Goal: Information Seeking & Learning: Learn about a topic

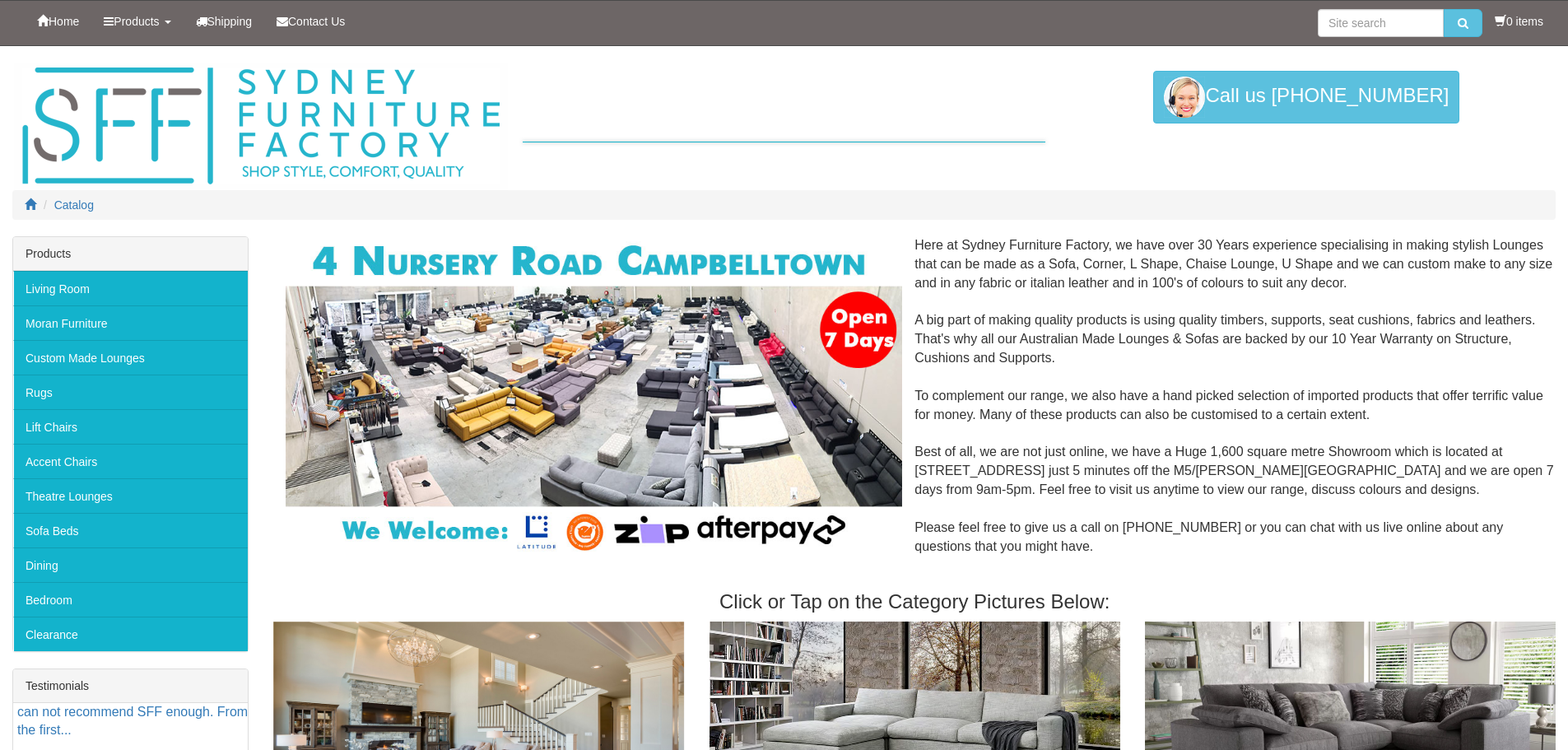
scroll to position [164, 0]
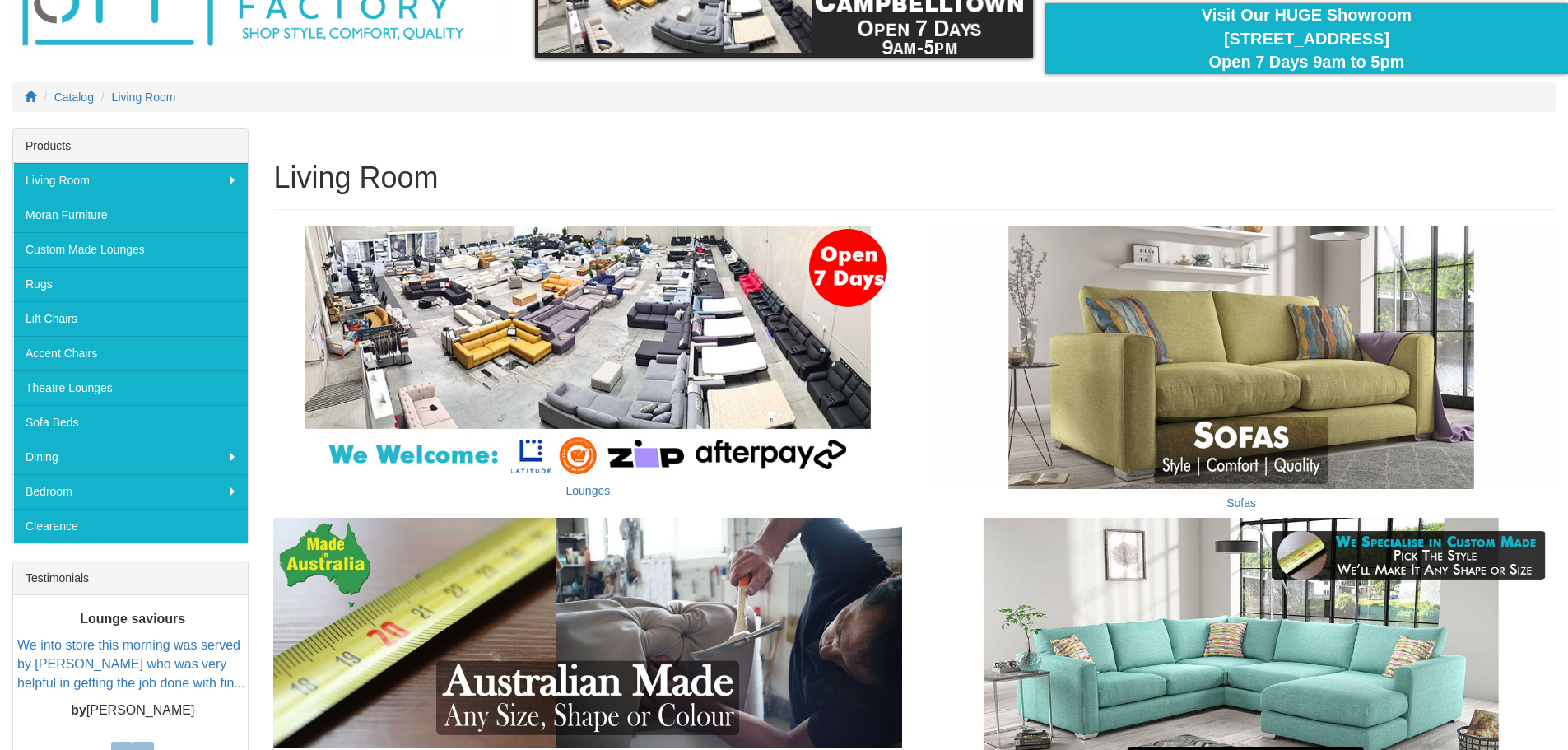
scroll to position [83, 0]
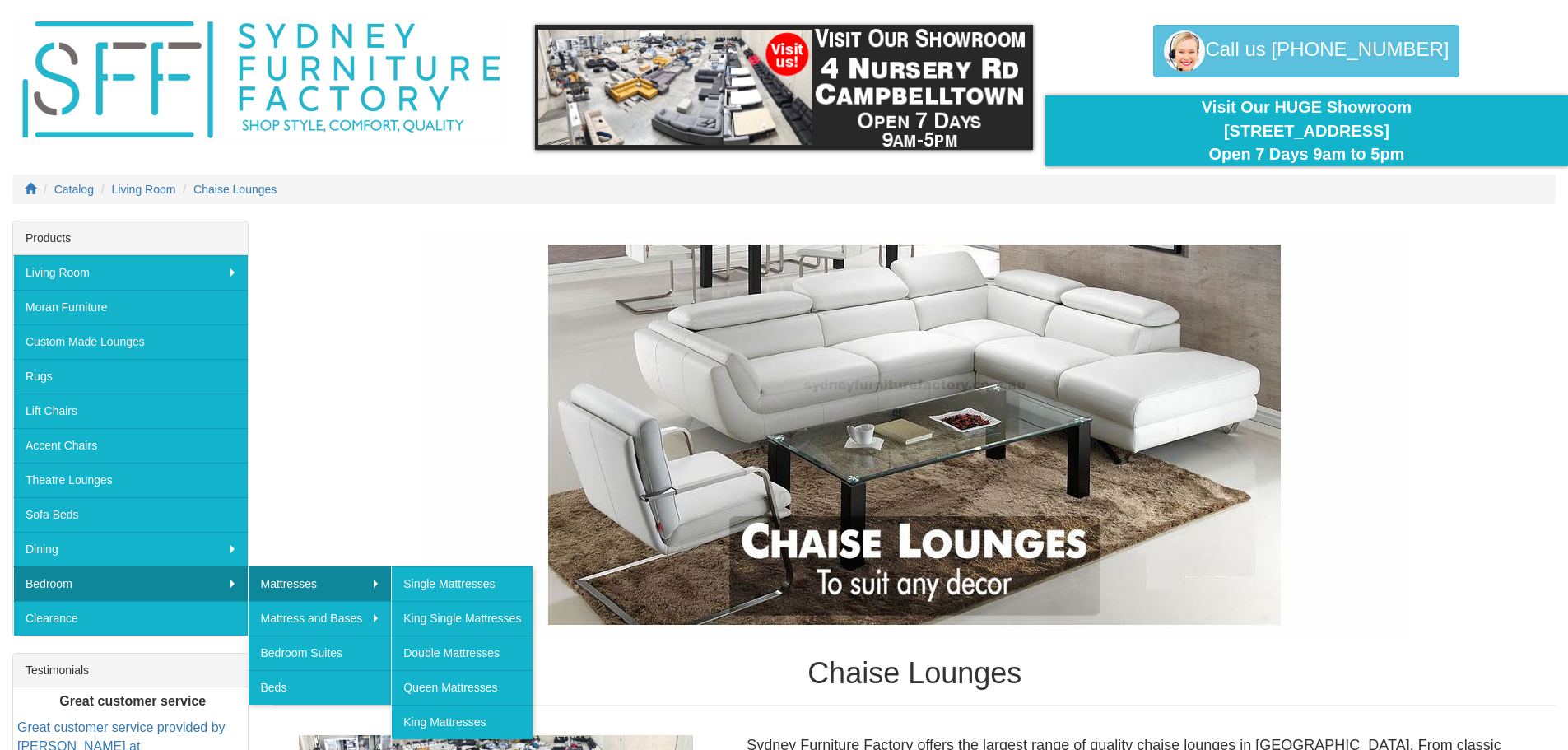
scroll to position [83, 0]
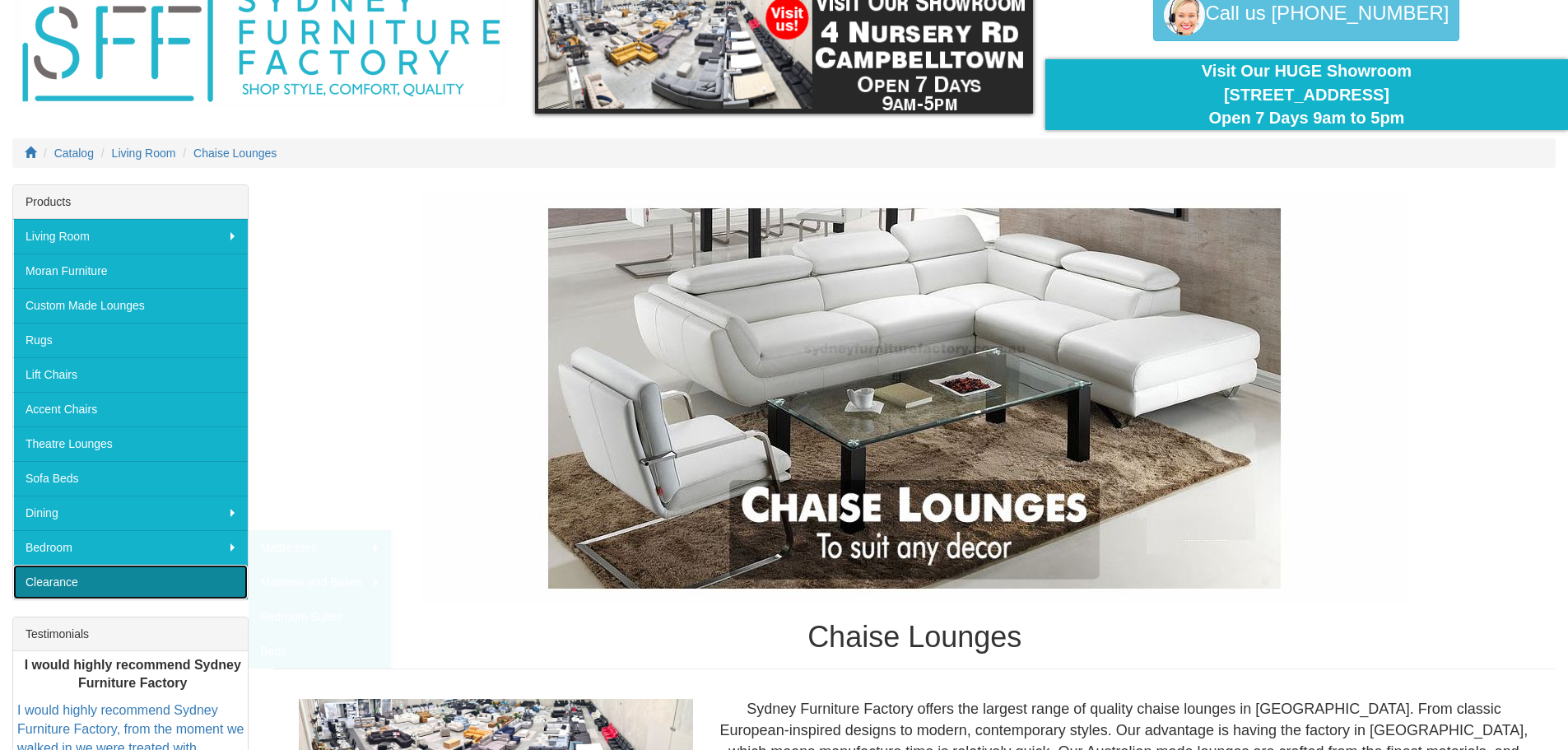
click at [46, 580] on link "Clearance" at bounding box center [130, 581] width 234 height 34
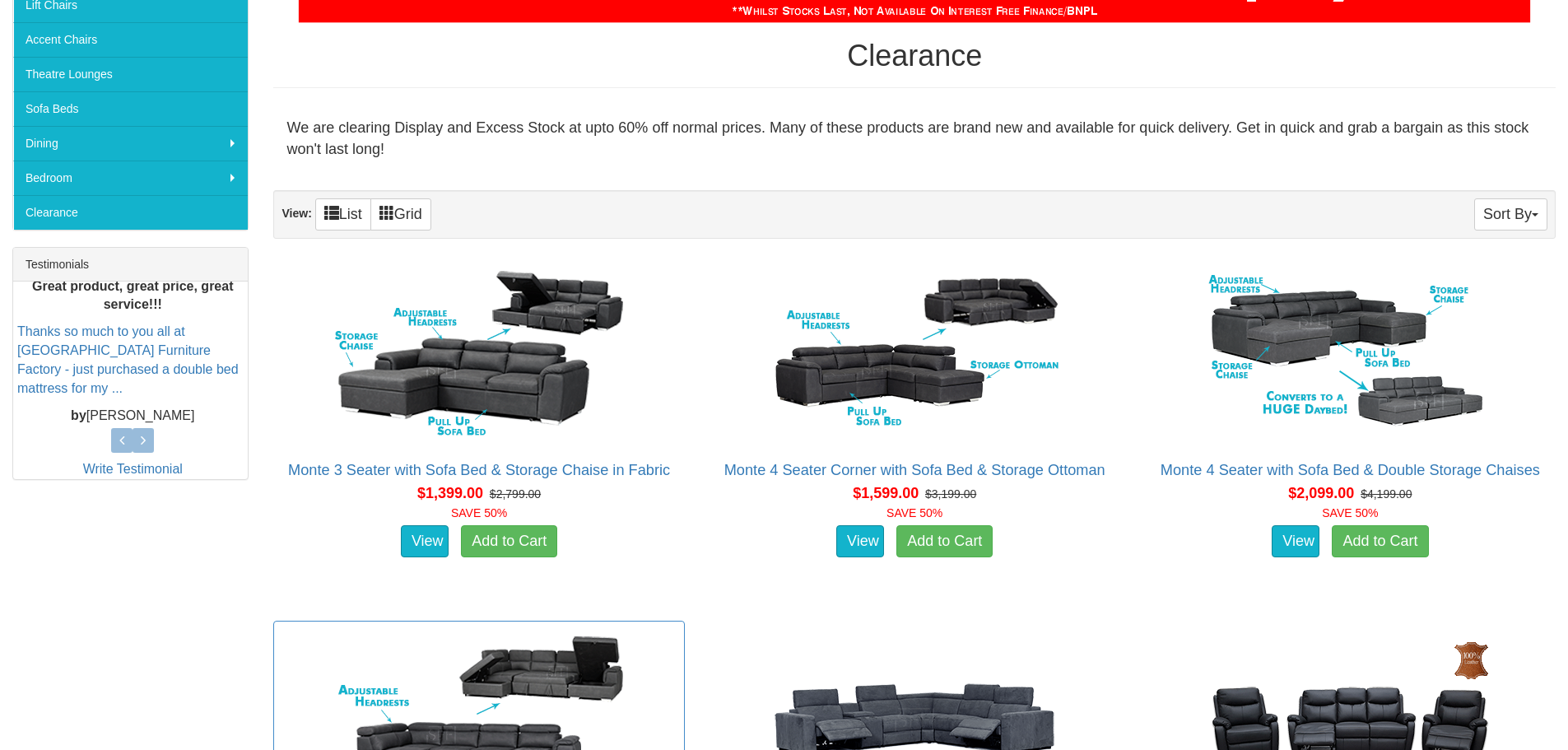
scroll to position [164, 0]
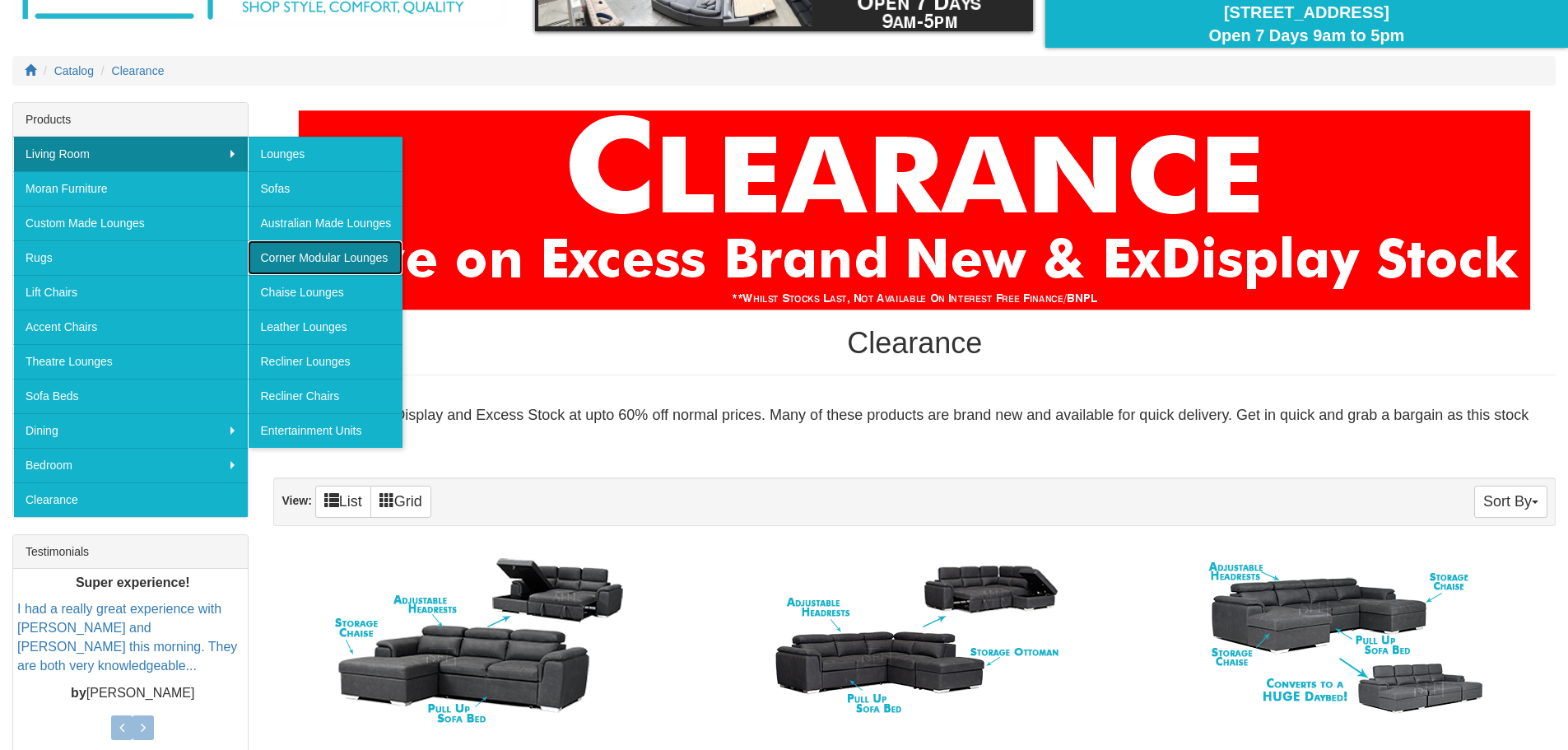
click at [322, 259] on link "Corner Modular Lounges" at bounding box center [325, 257] width 155 height 34
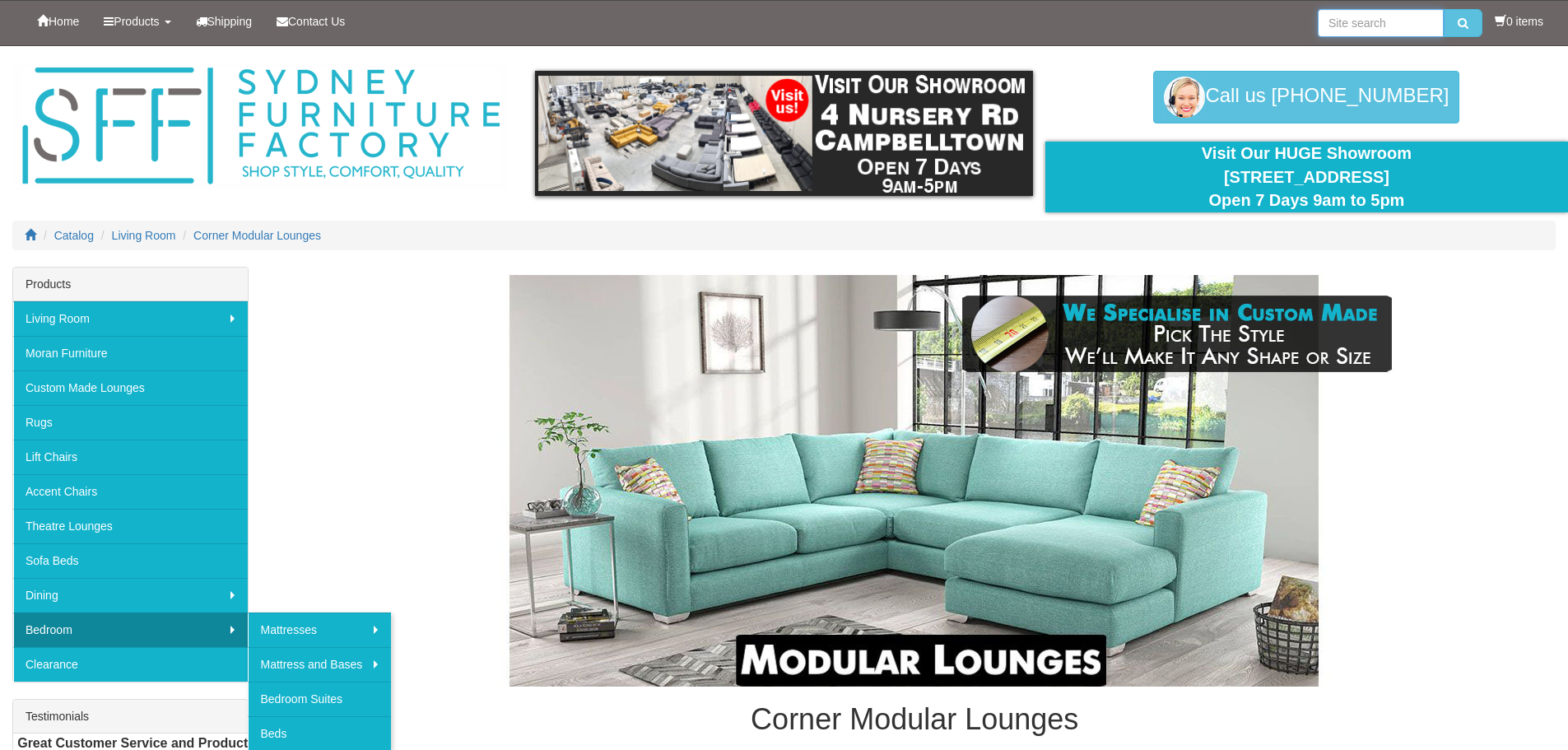
click at [1335, 32] on input "search" at bounding box center [1380, 23] width 126 height 28
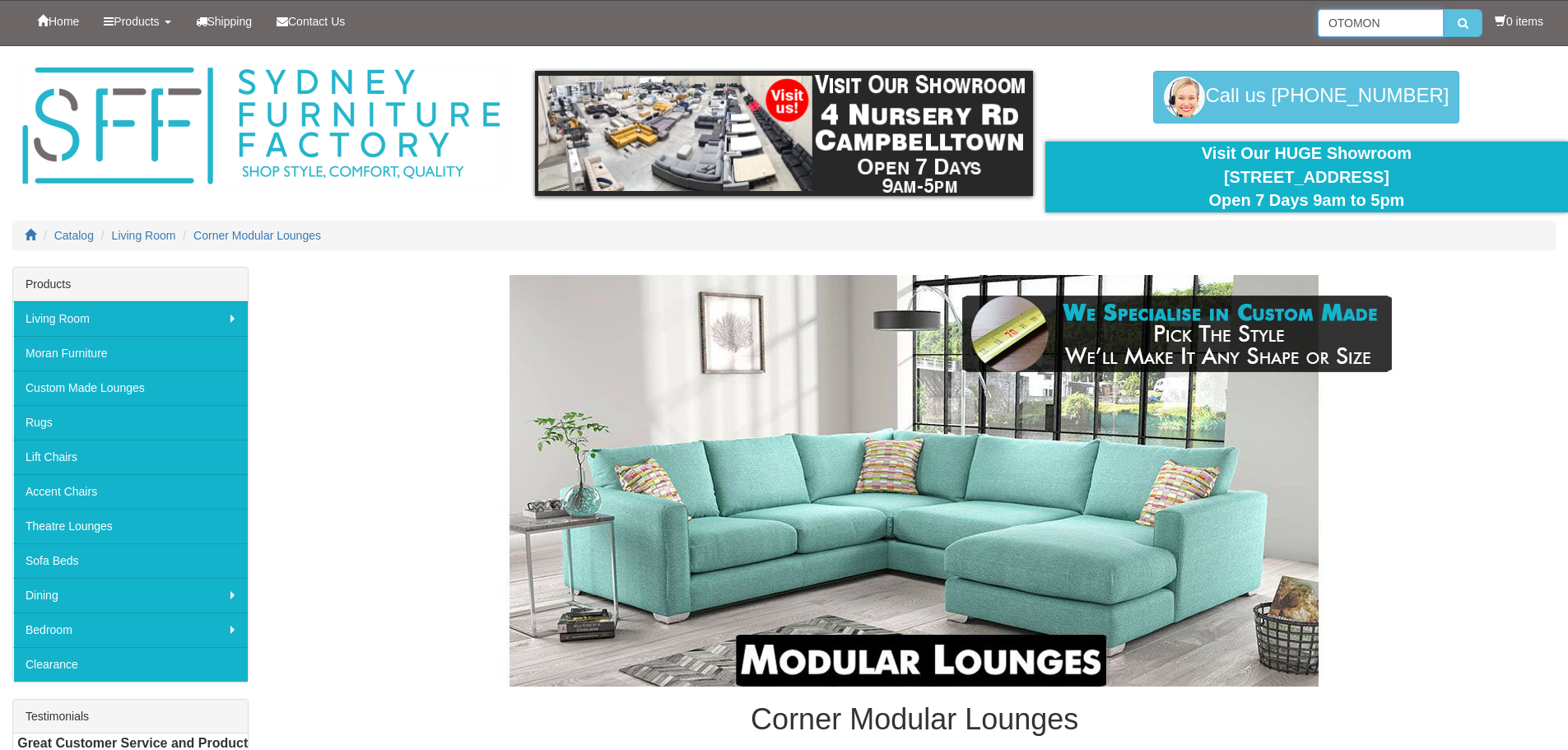
type input "OTOMON"
click at [1444, 9] on button "submit" at bounding box center [1463, 23] width 38 height 28
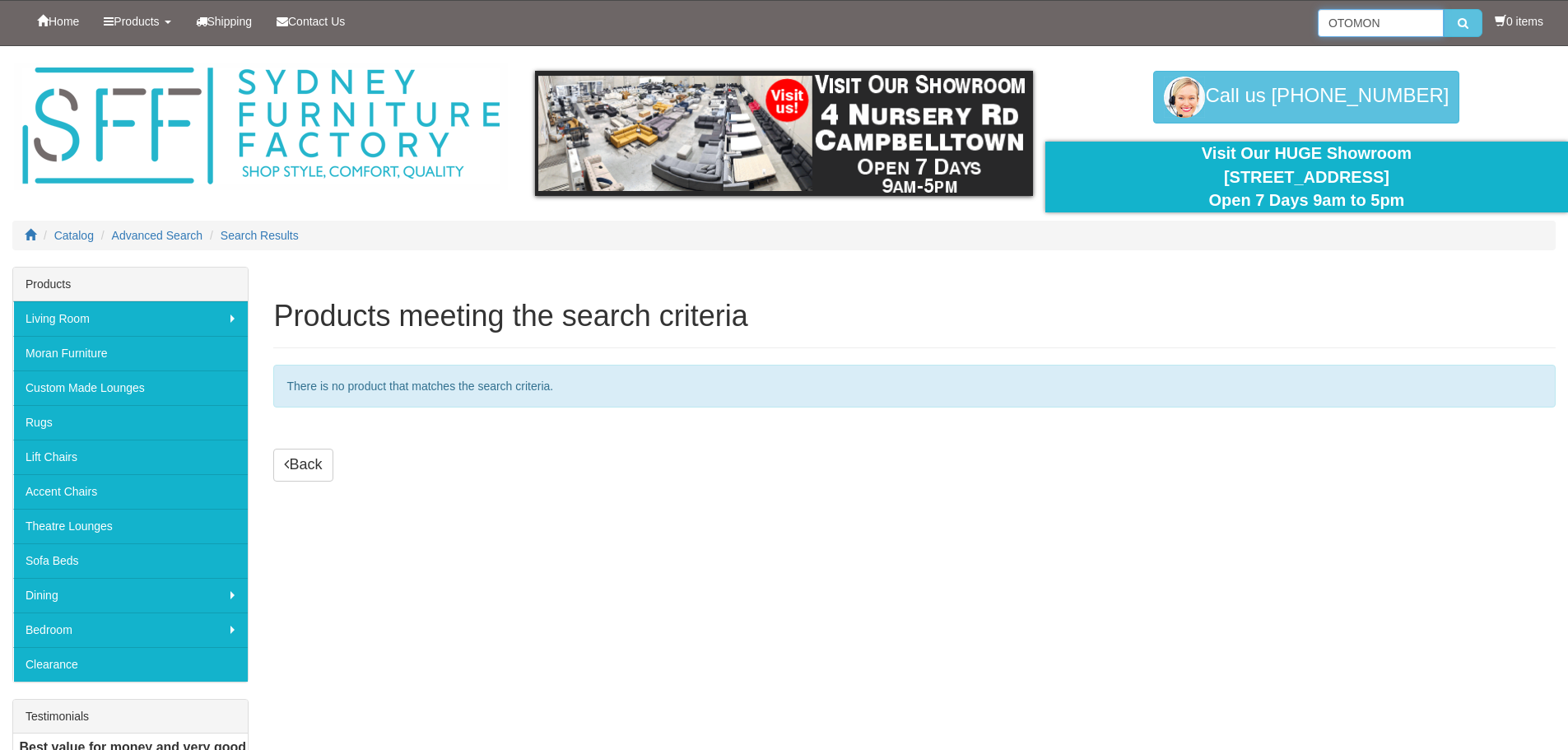
drag, startPoint x: 1390, startPoint y: 28, endPoint x: 1225, endPoint y: 28, distance: 165.0
click at [1227, 28] on div "Home Products Living Room [GEOGRAPHIC_DATA] Sofas Australian Made Lounges Corne…" at bounding box center [784, 23] width 1544 height 44
type input "S"
type input "STORAGE BOX"
click at [1444, 9] on button "submit" at bounding box center [1463, 23] width 38 height 28
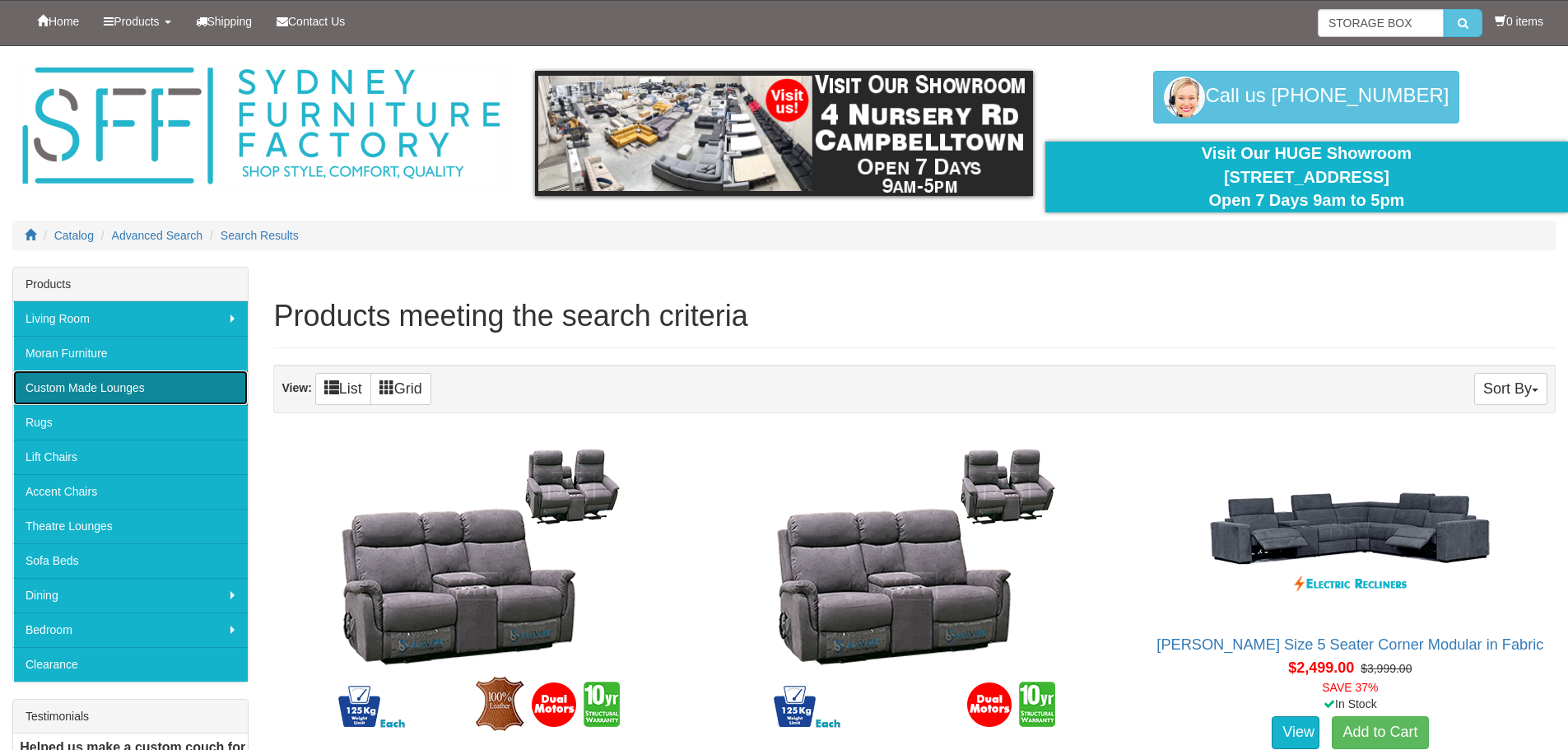
click at [93, 384] on link "Custom Made Lounges" at bounding box center [130, 387] width 234 height 34
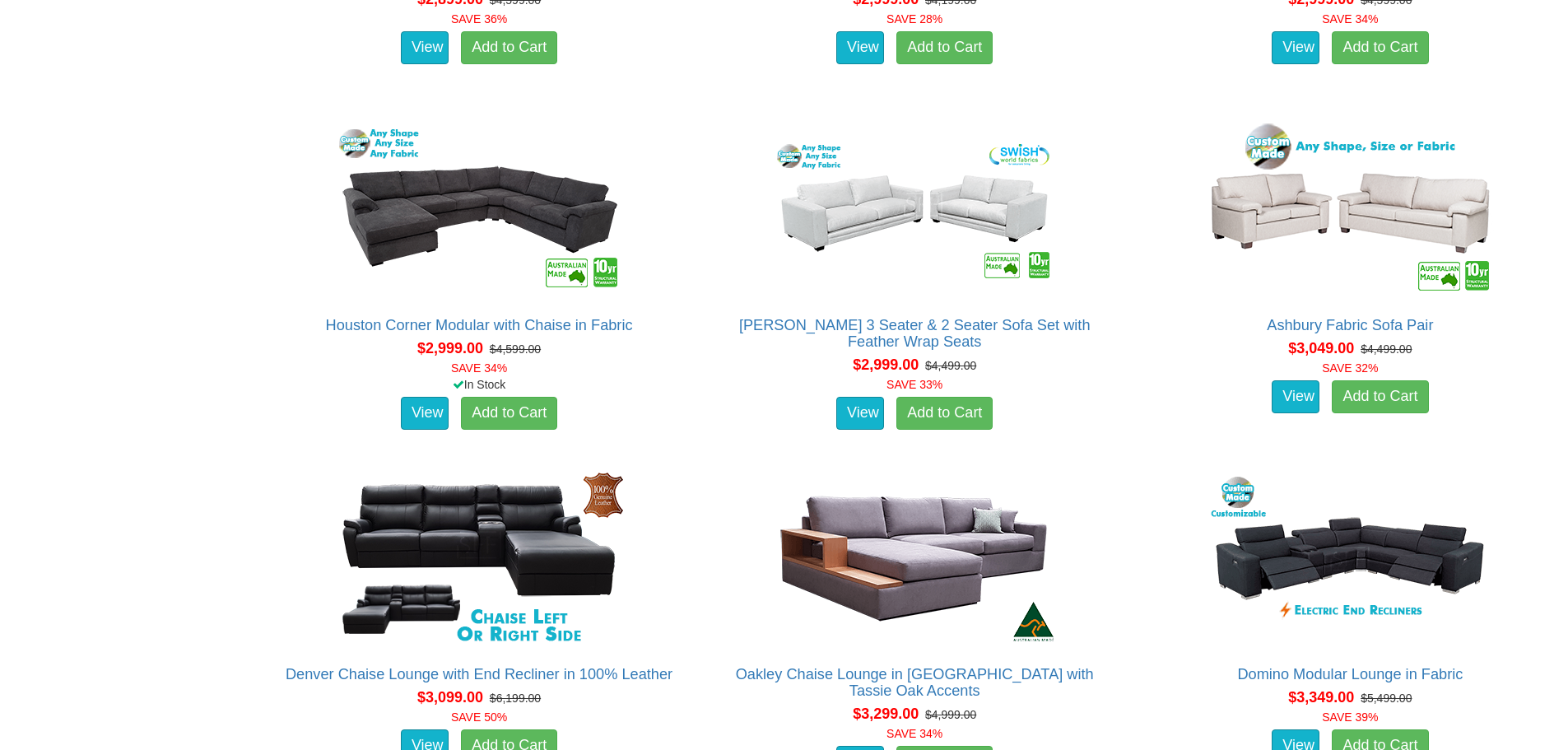
scroll to position [4447, 0]
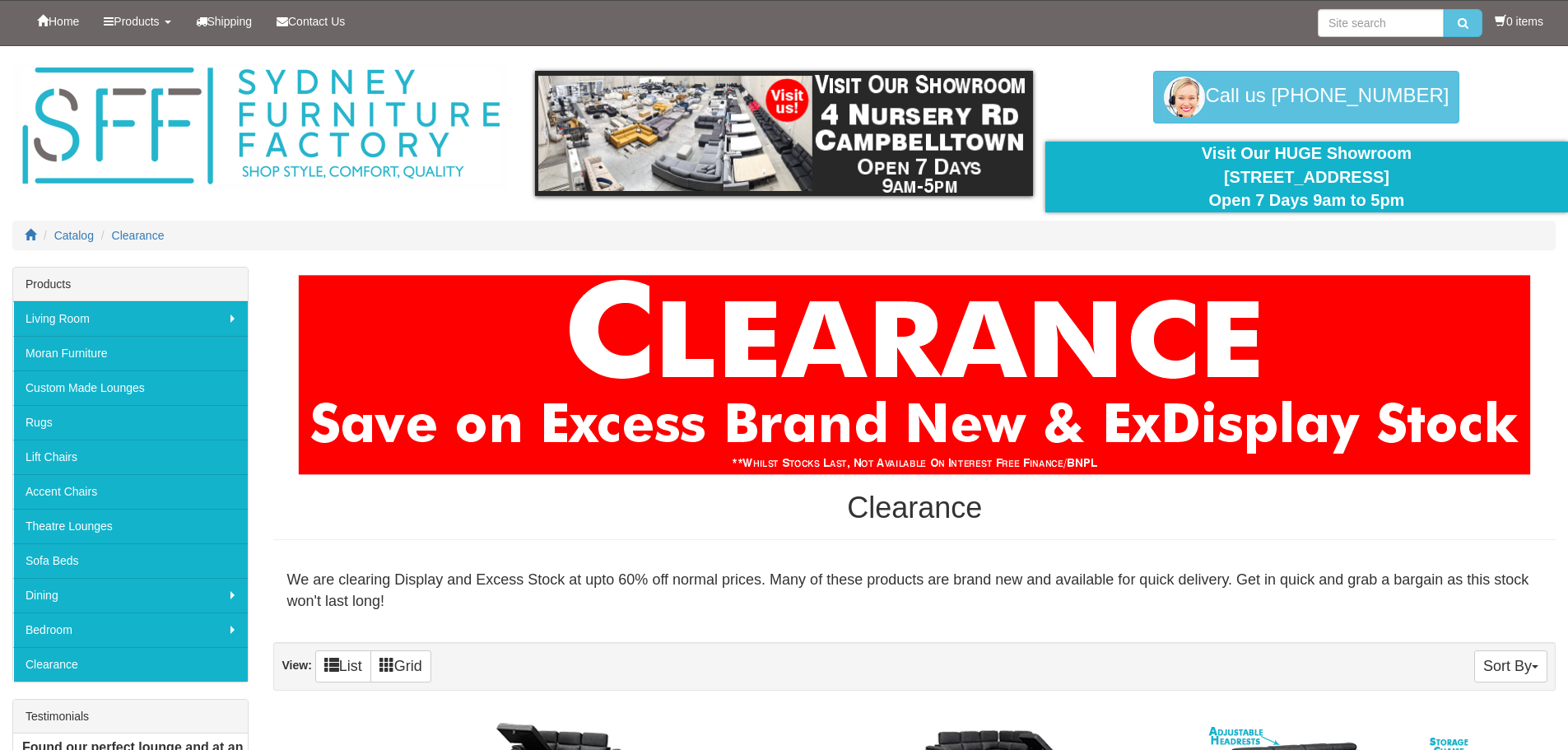
scroll to position [164, 0]
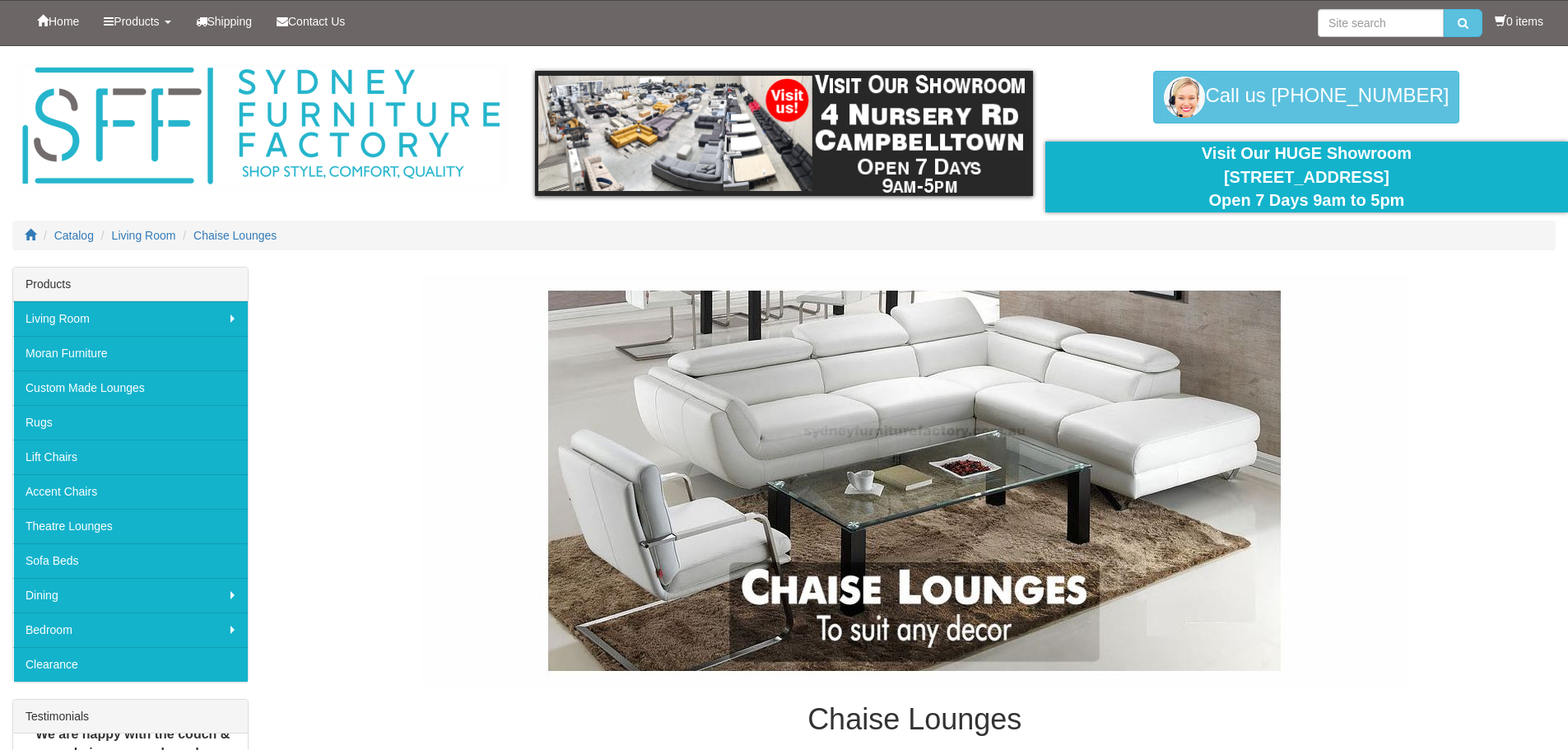
scroll to position [82, 0]
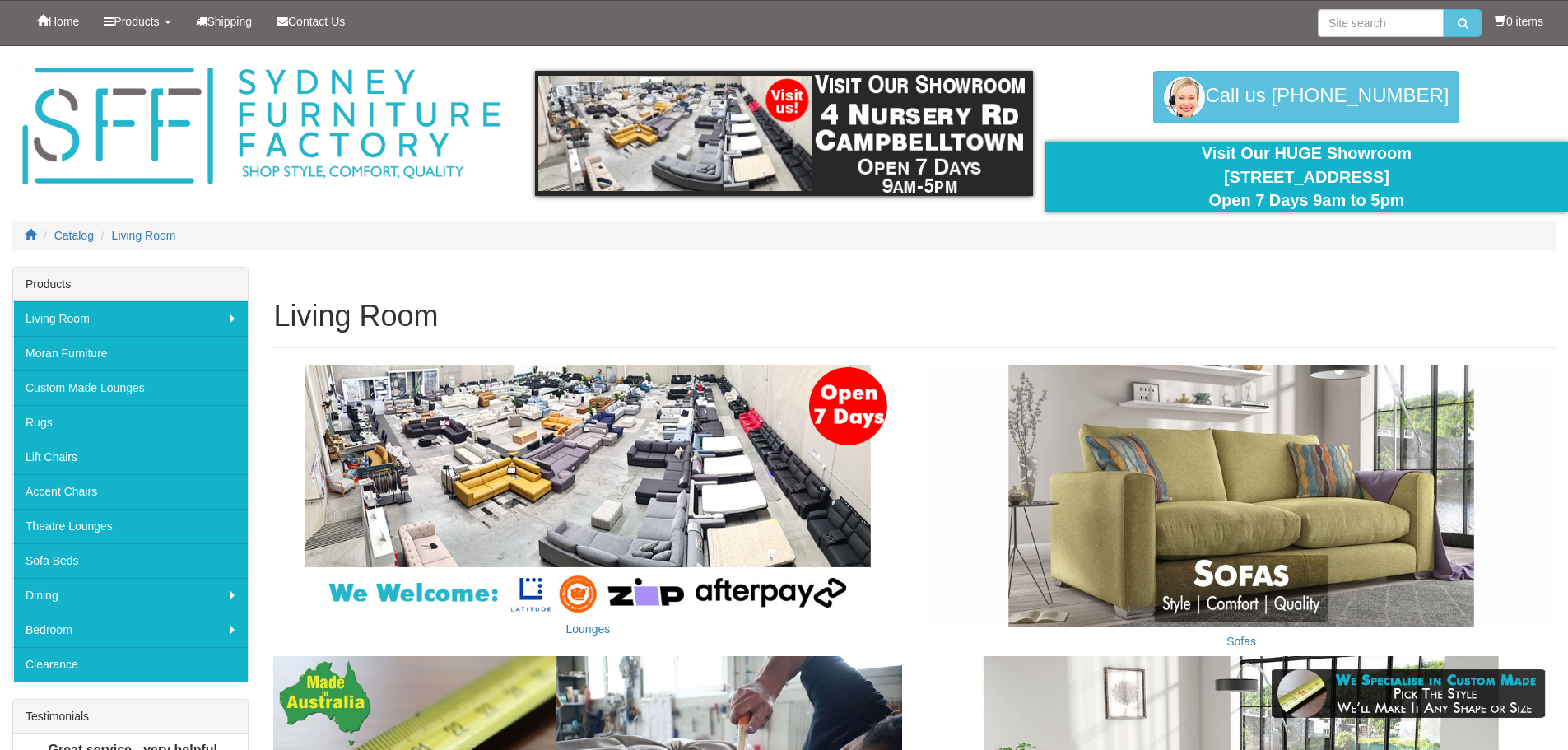
scroll to position [83, 0]
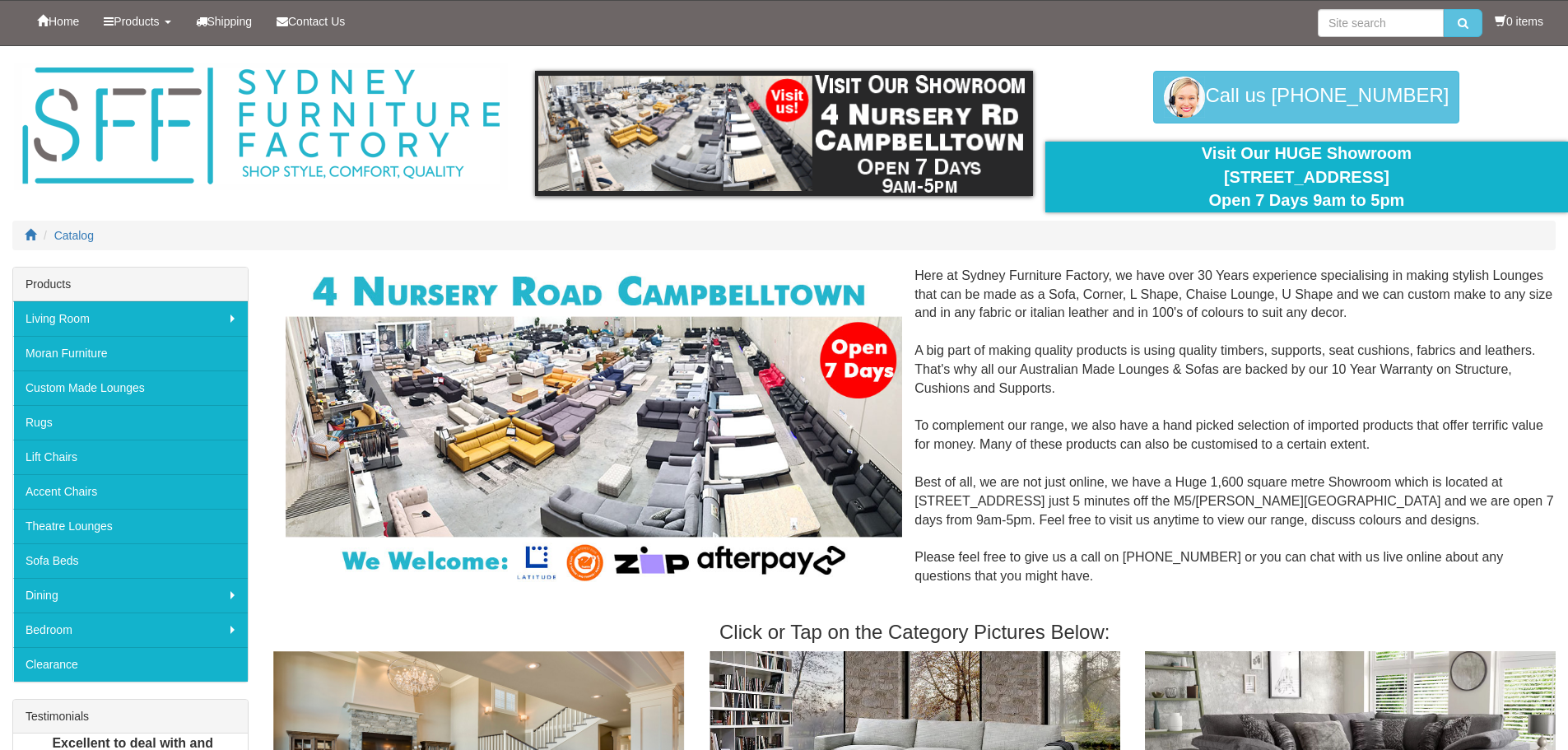
scroll to position [164, 0]
